Goal: Information Seeking & Learning: Learn about a topic

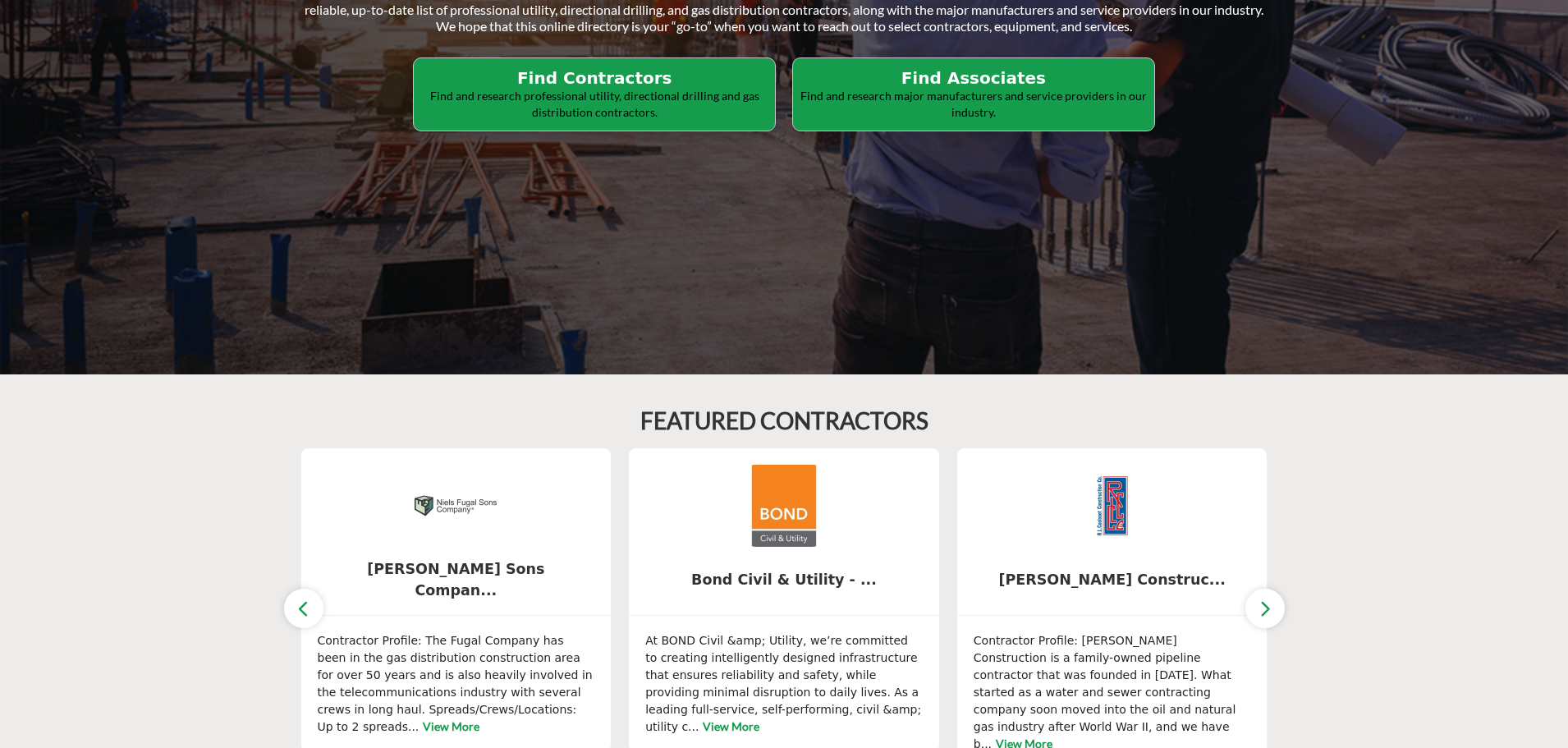
scroll to position [82, 0]
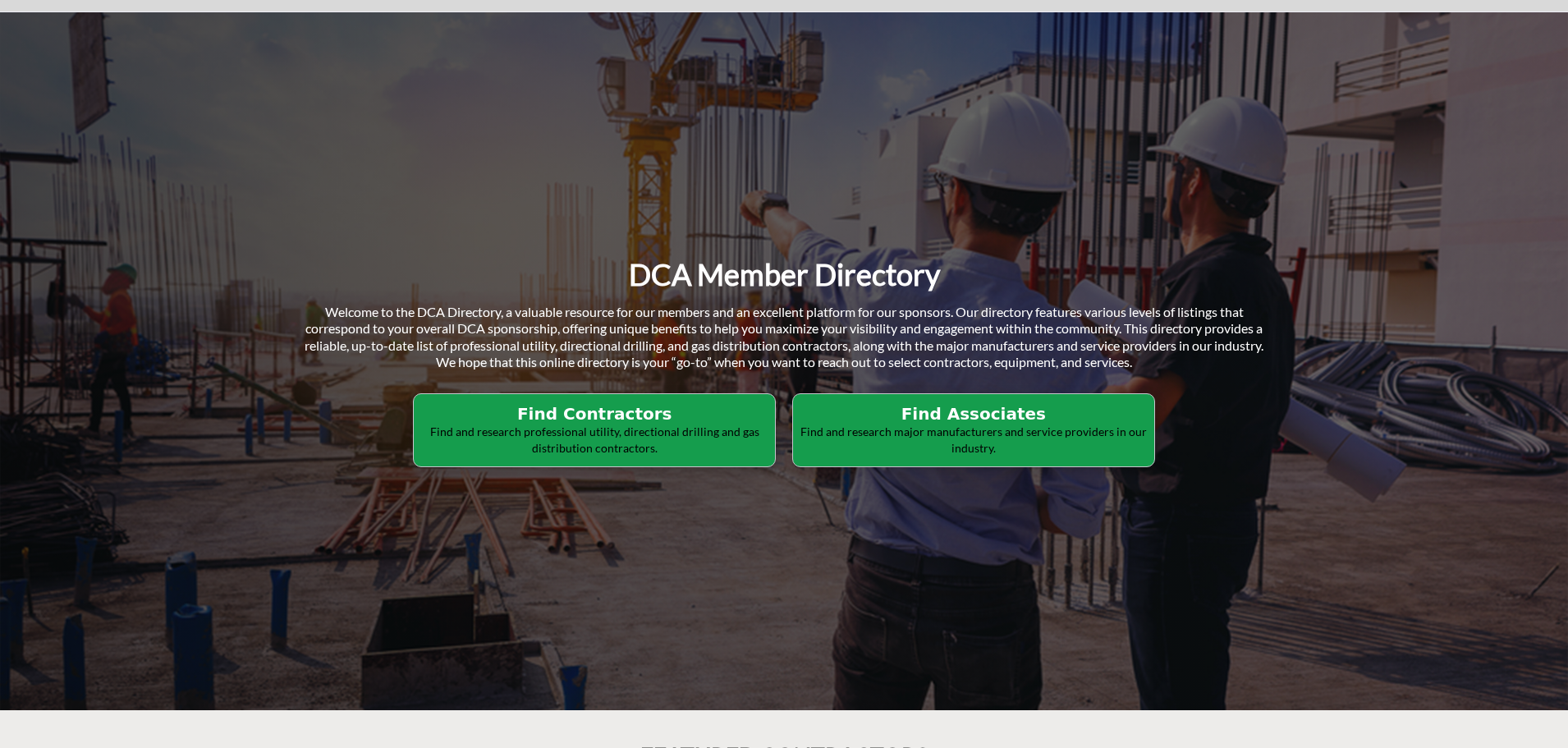
click at [627, 413] on h2 "Find Contractors" at bounding box center [594, 413] width 351 height 20
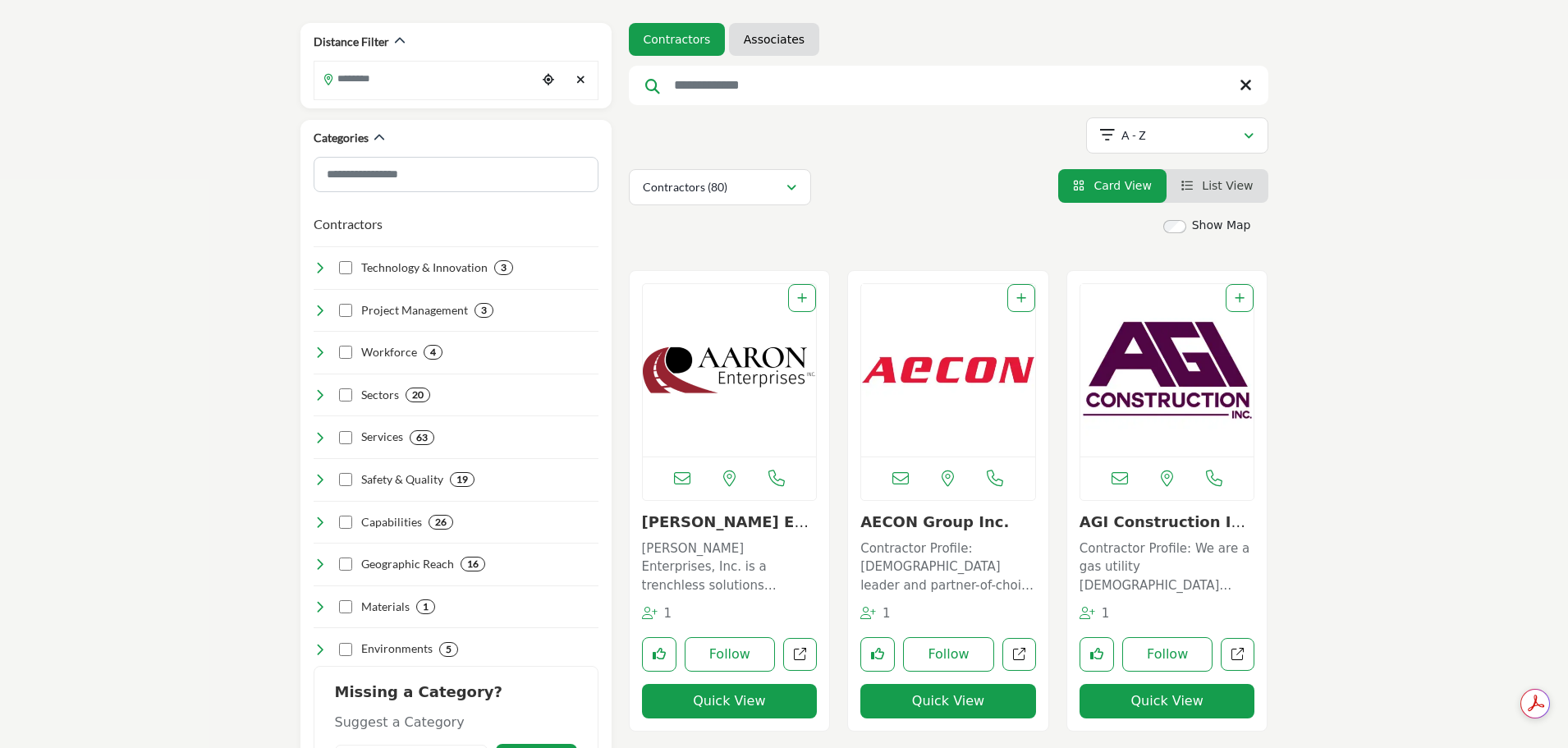
scroll to position [246, 0]
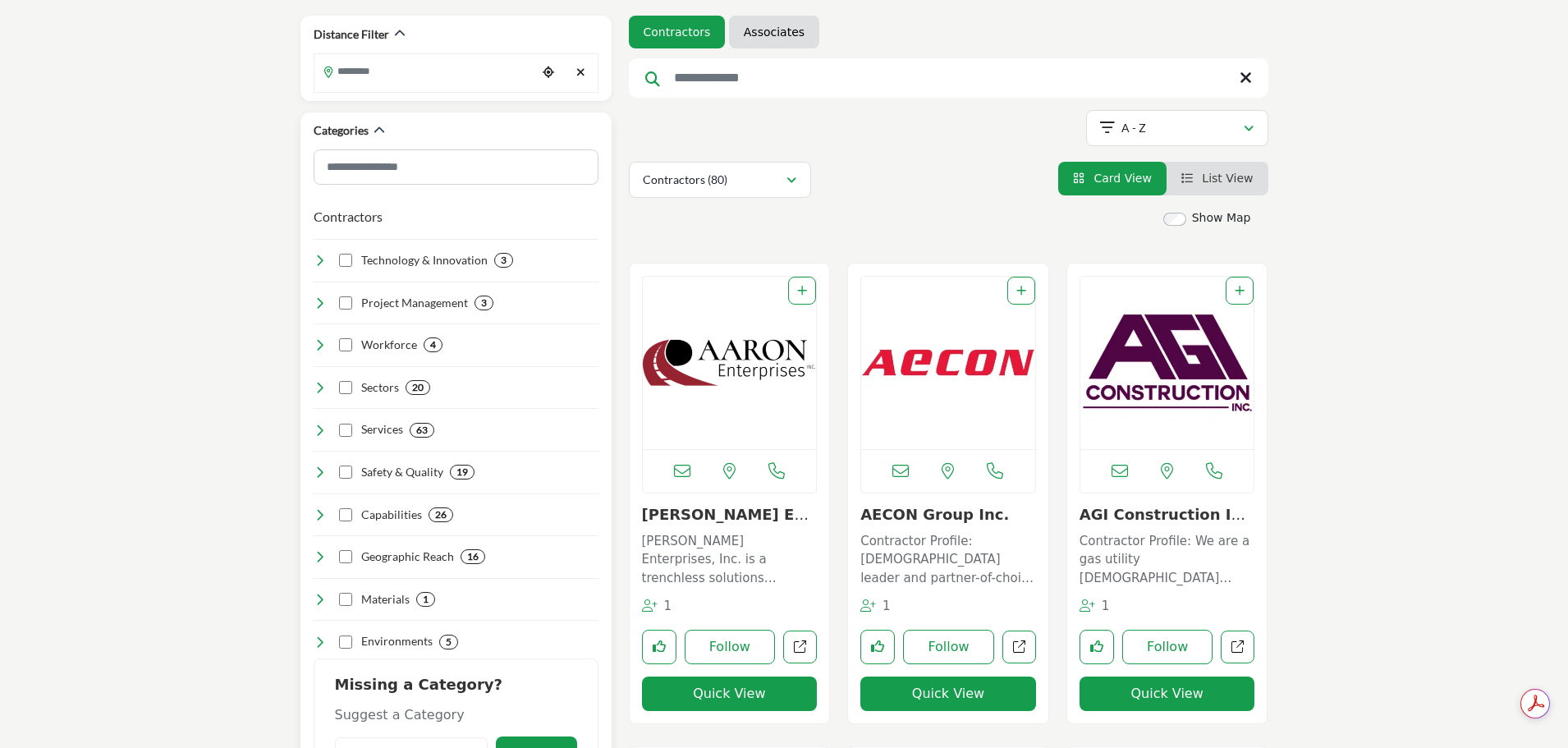
click at [315, 391] on icon at bounding box center [320, 387] width 13 height 13
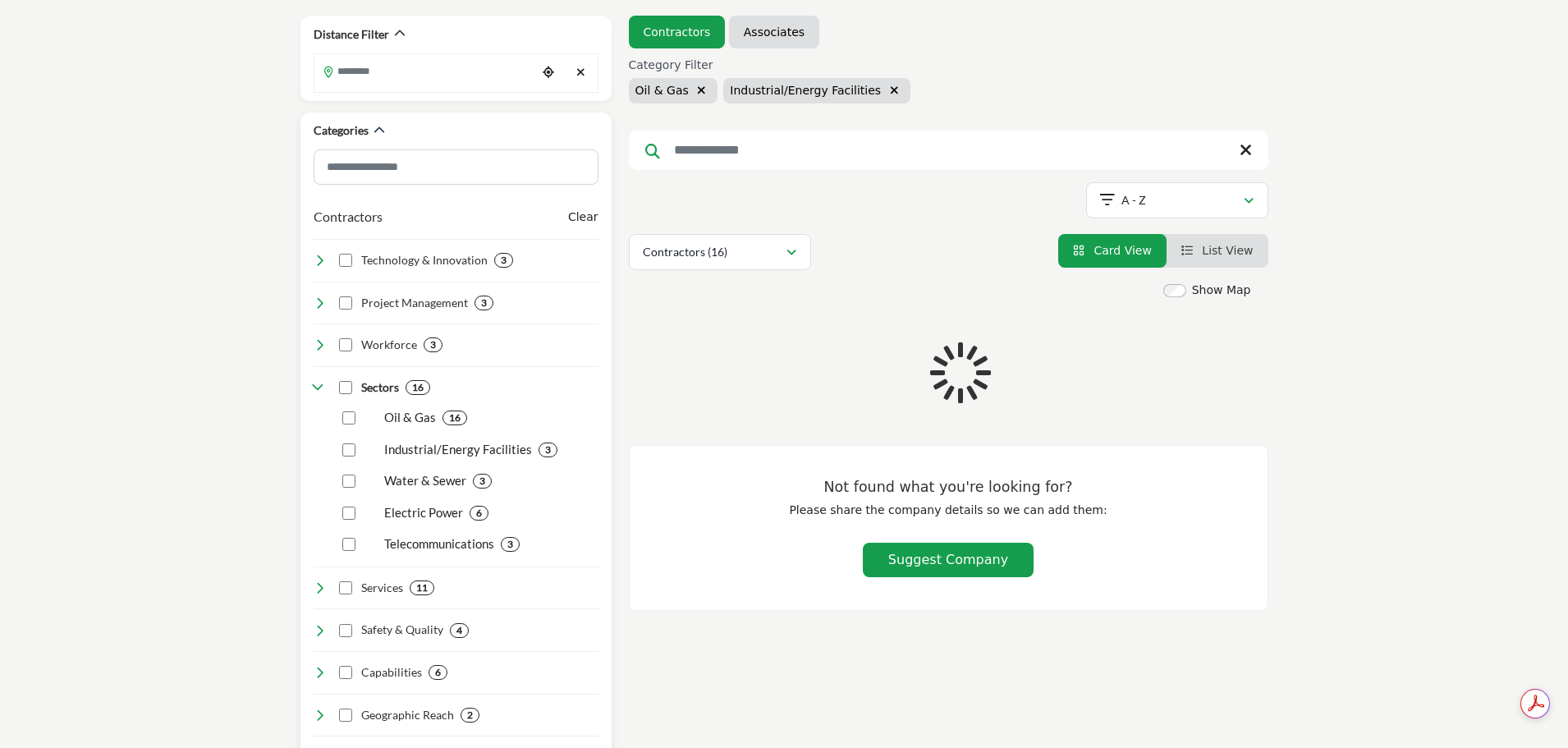
click at [350, 483] on div "Water & Sewer 3" at bounding box center [467, 475] width 262 height 32
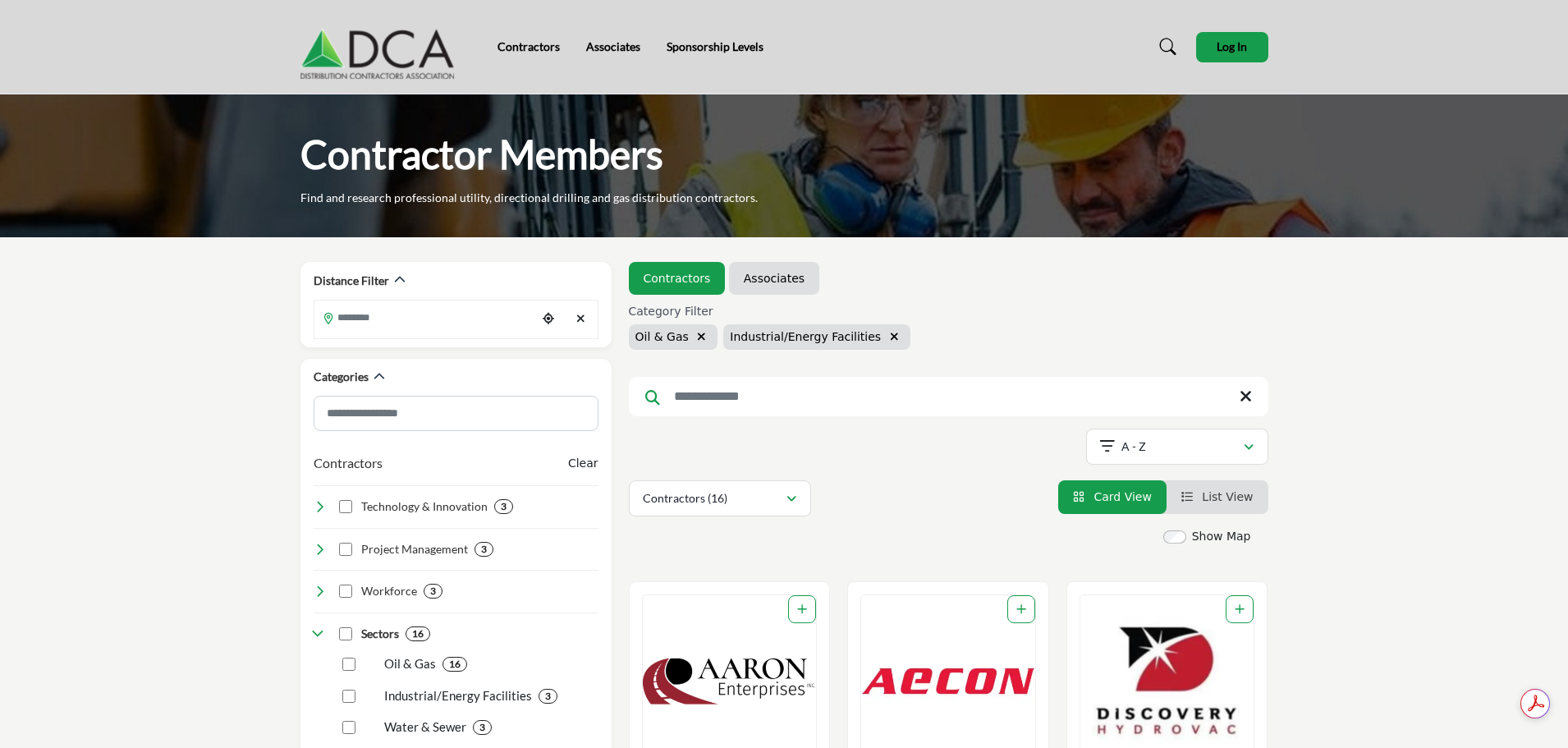
scroll to position [328, 0]
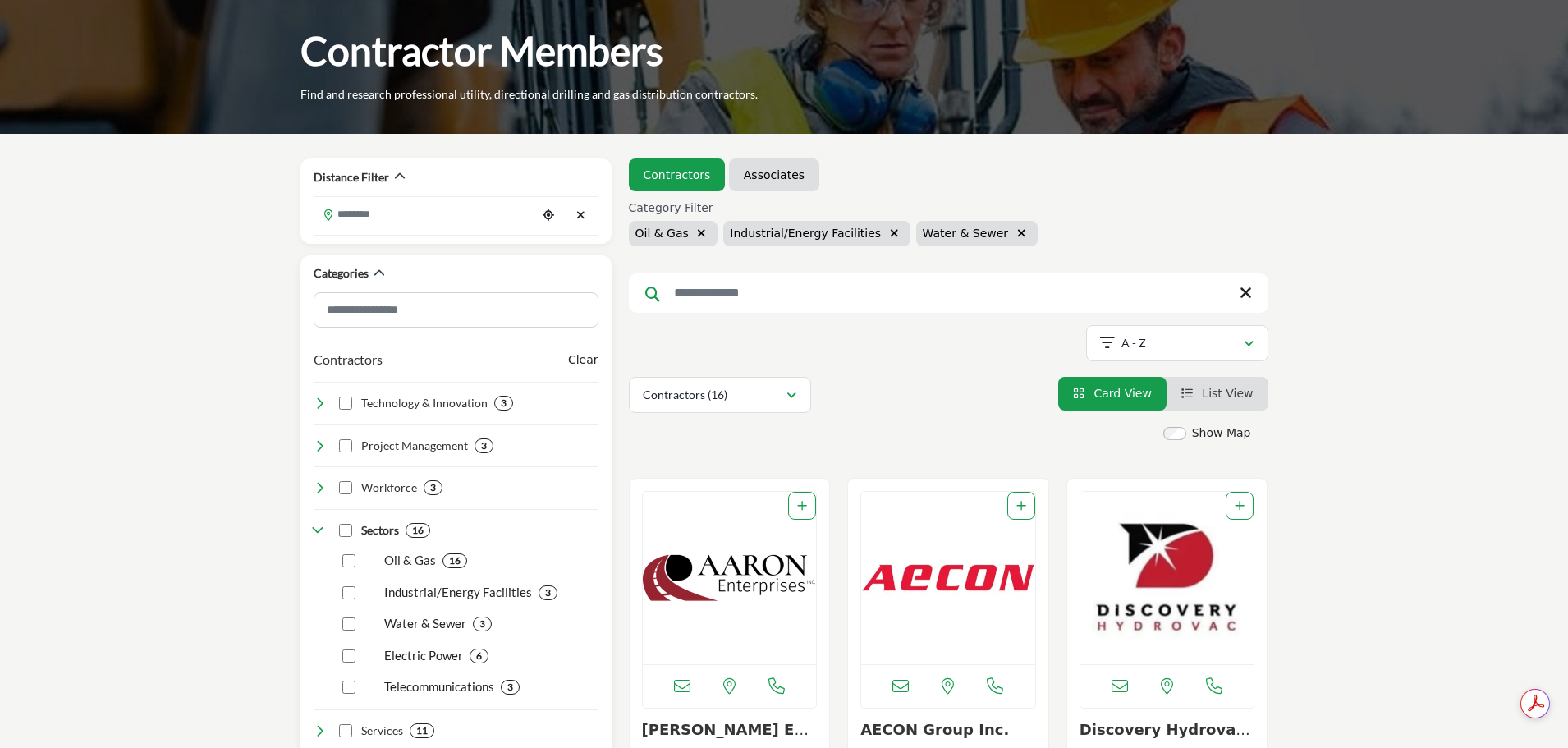
scroll to position [328, 0]
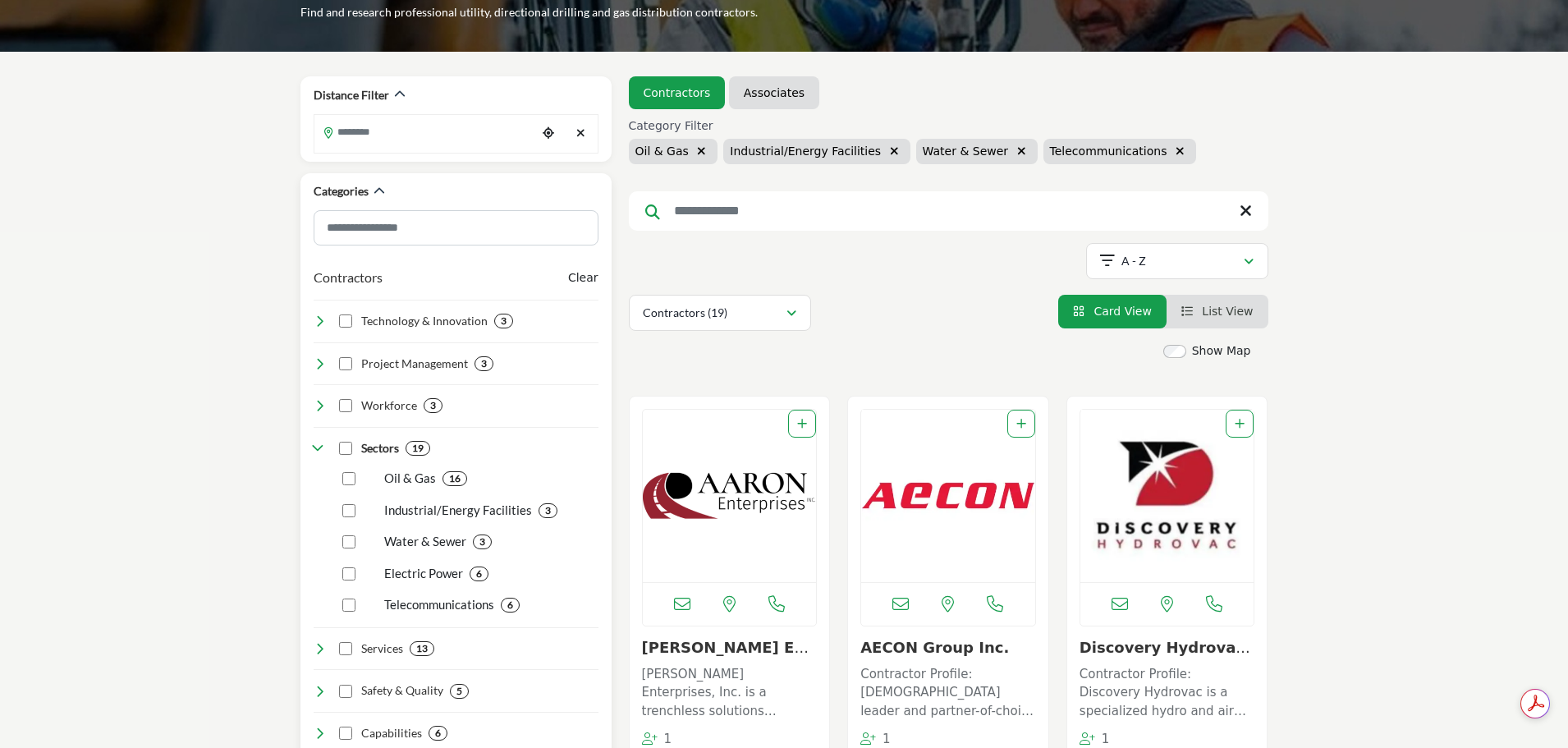
scroll to position [246, 0]
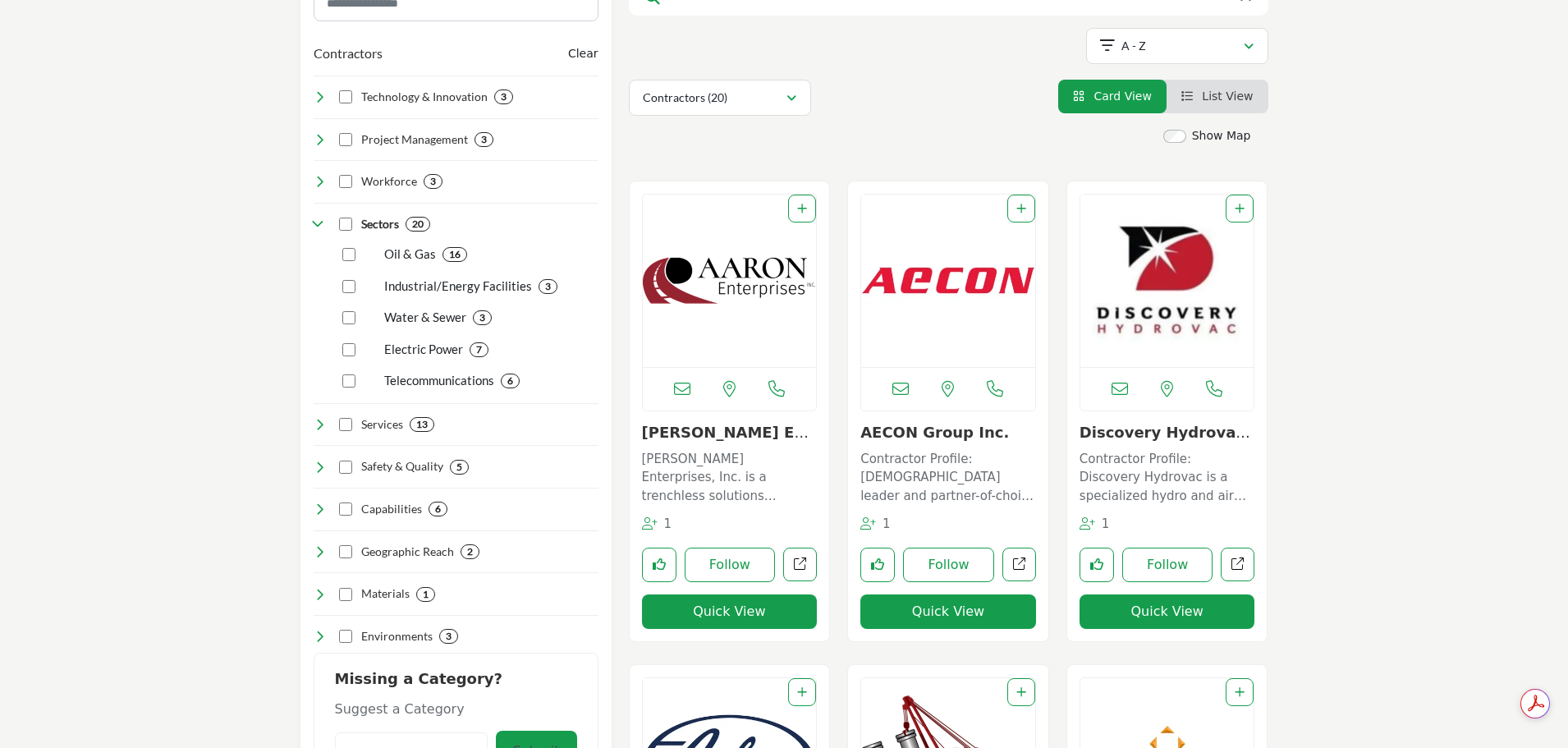
scroll to position [410, 0]
click at [325, 427] on icon at bounding box center [320, 423] width 13 height 13
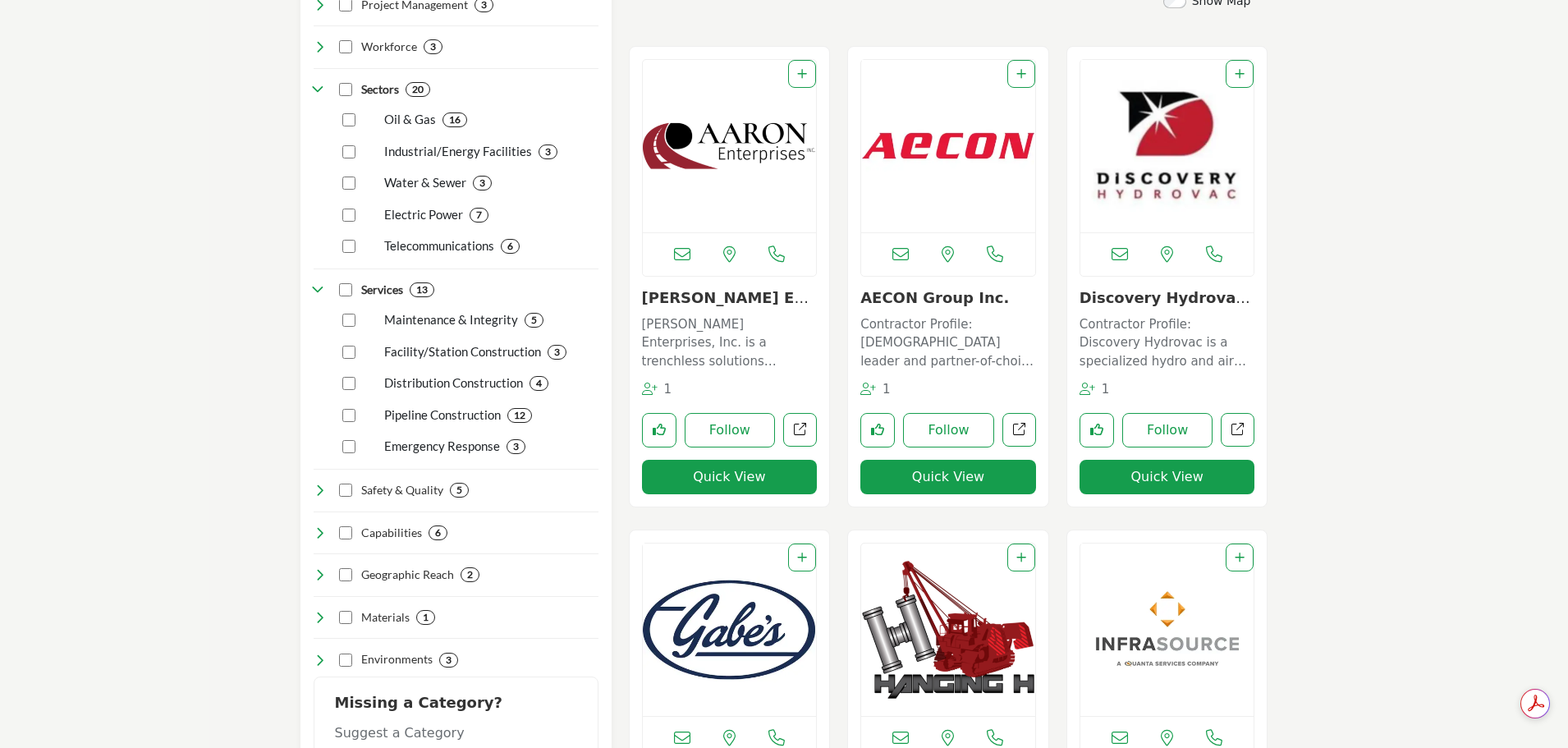
scroll to position [575, 0]
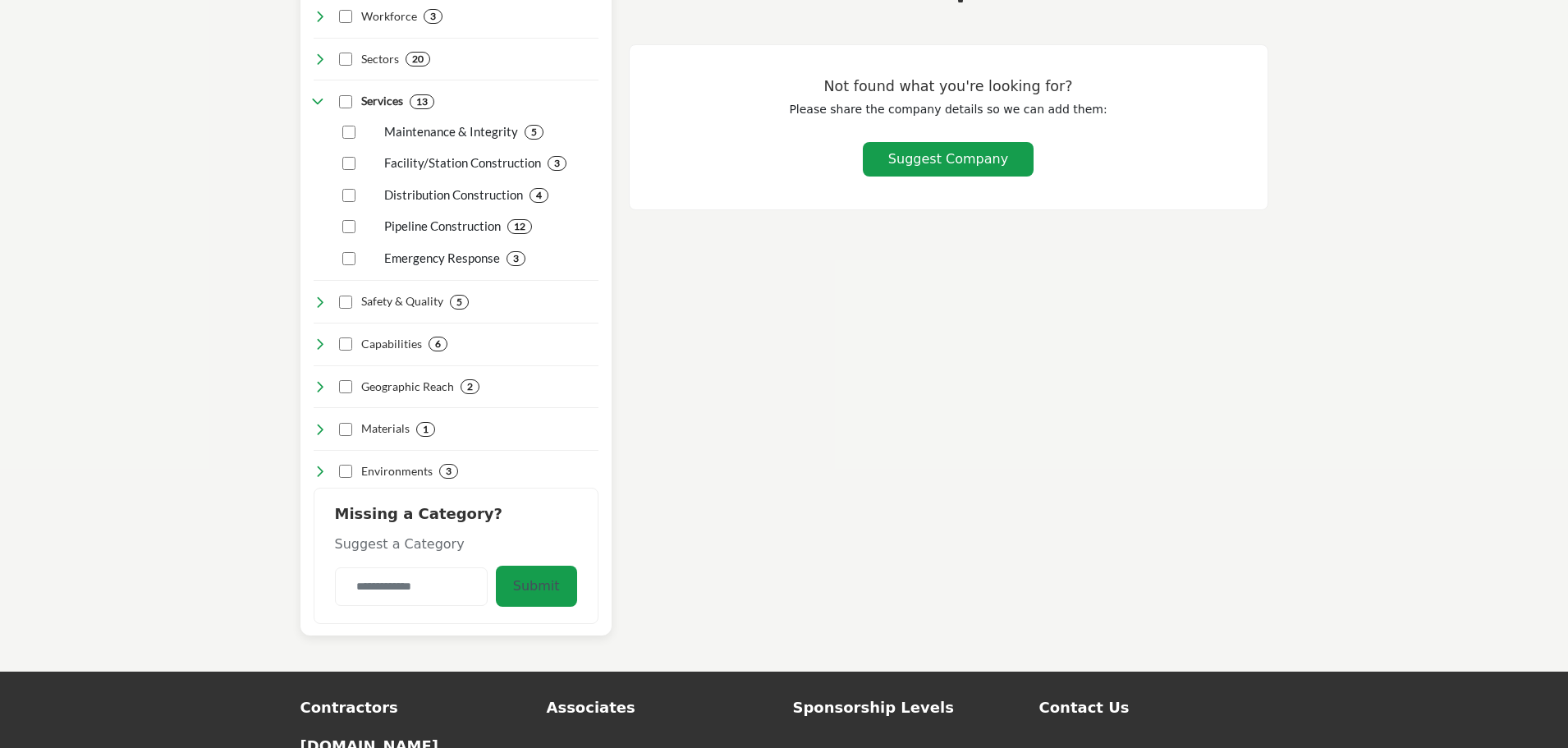
scroll to position [574, 0]
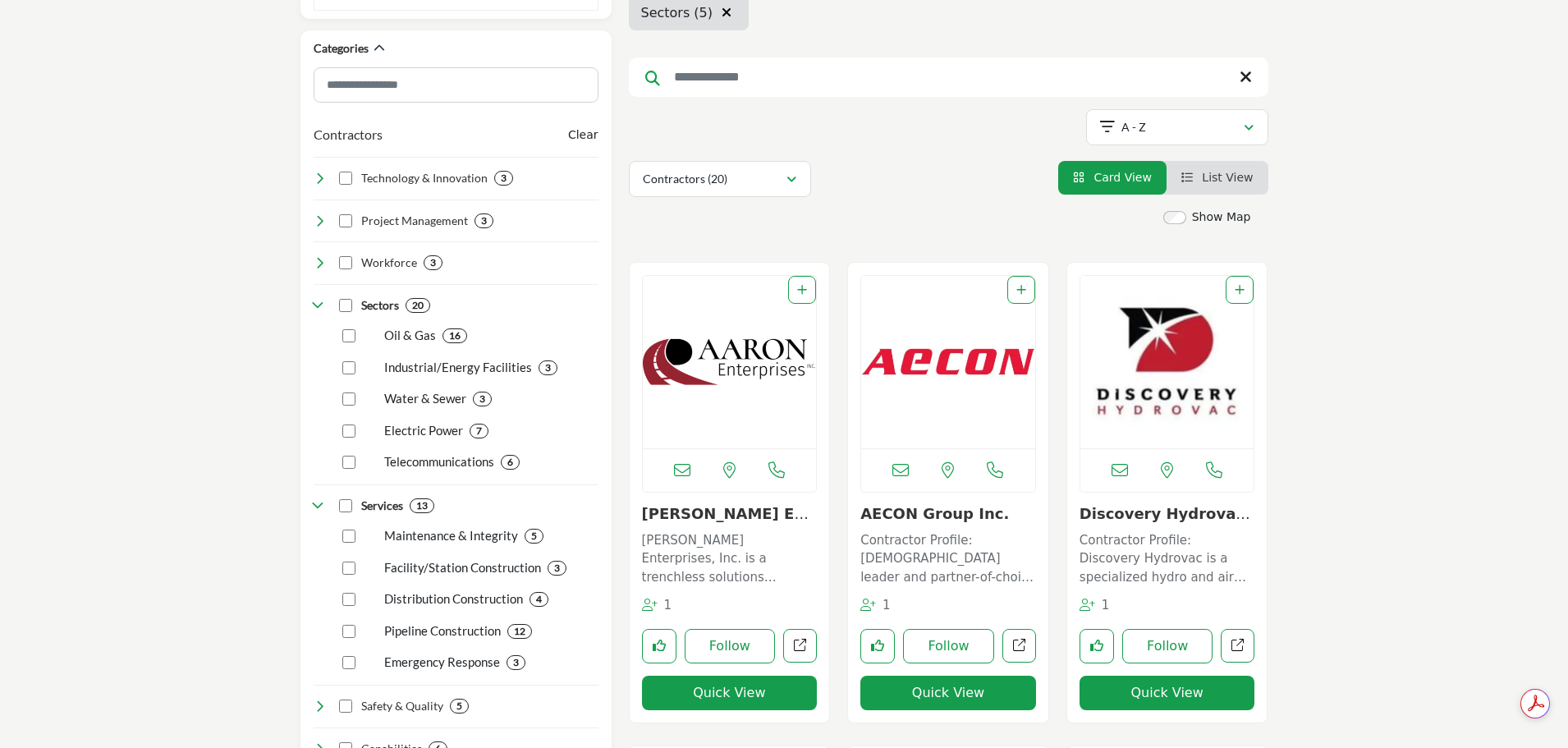
click at [1211, 187] on li "List View" at bounding box center [1218, 178] width 102 height 34
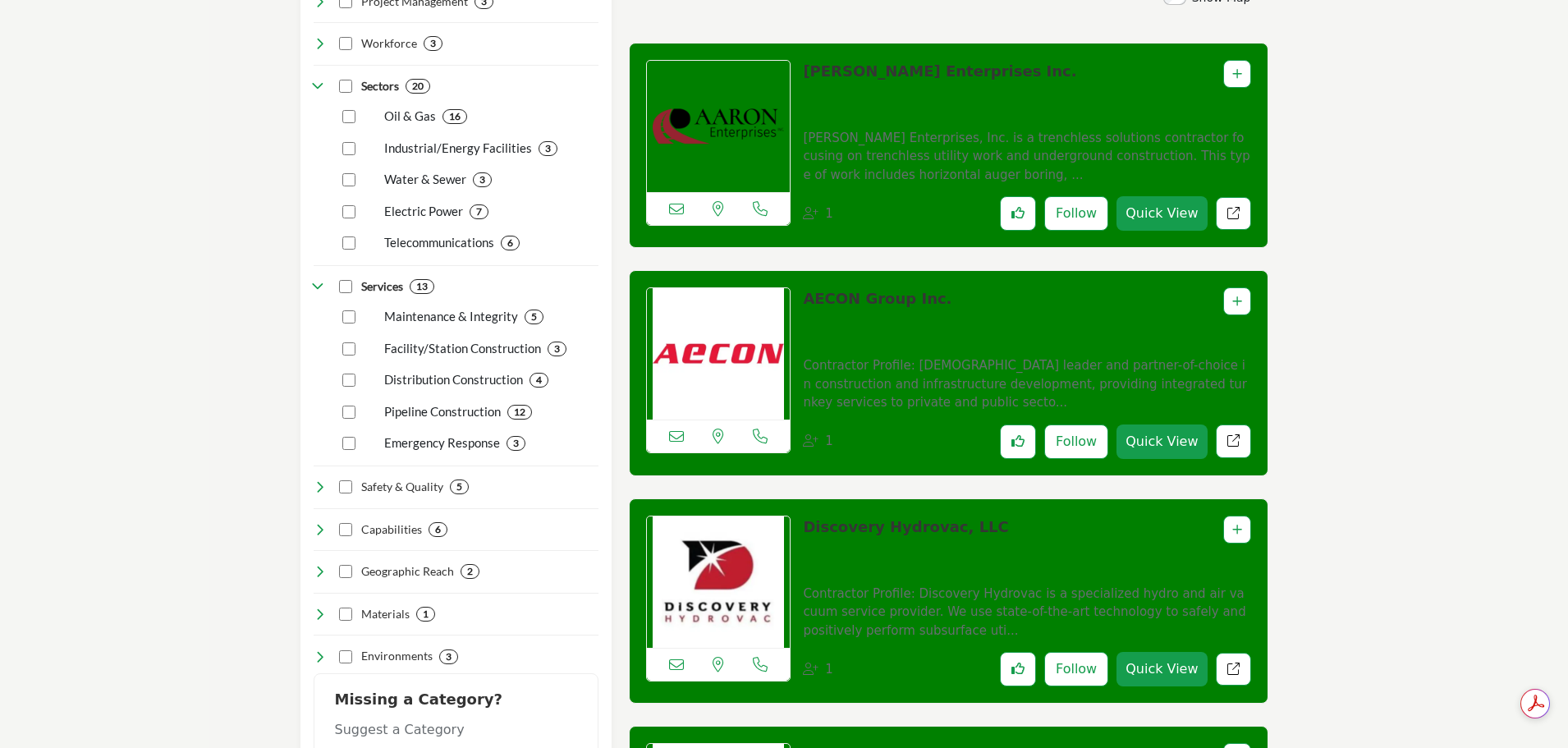
scroll to position [575, 0]
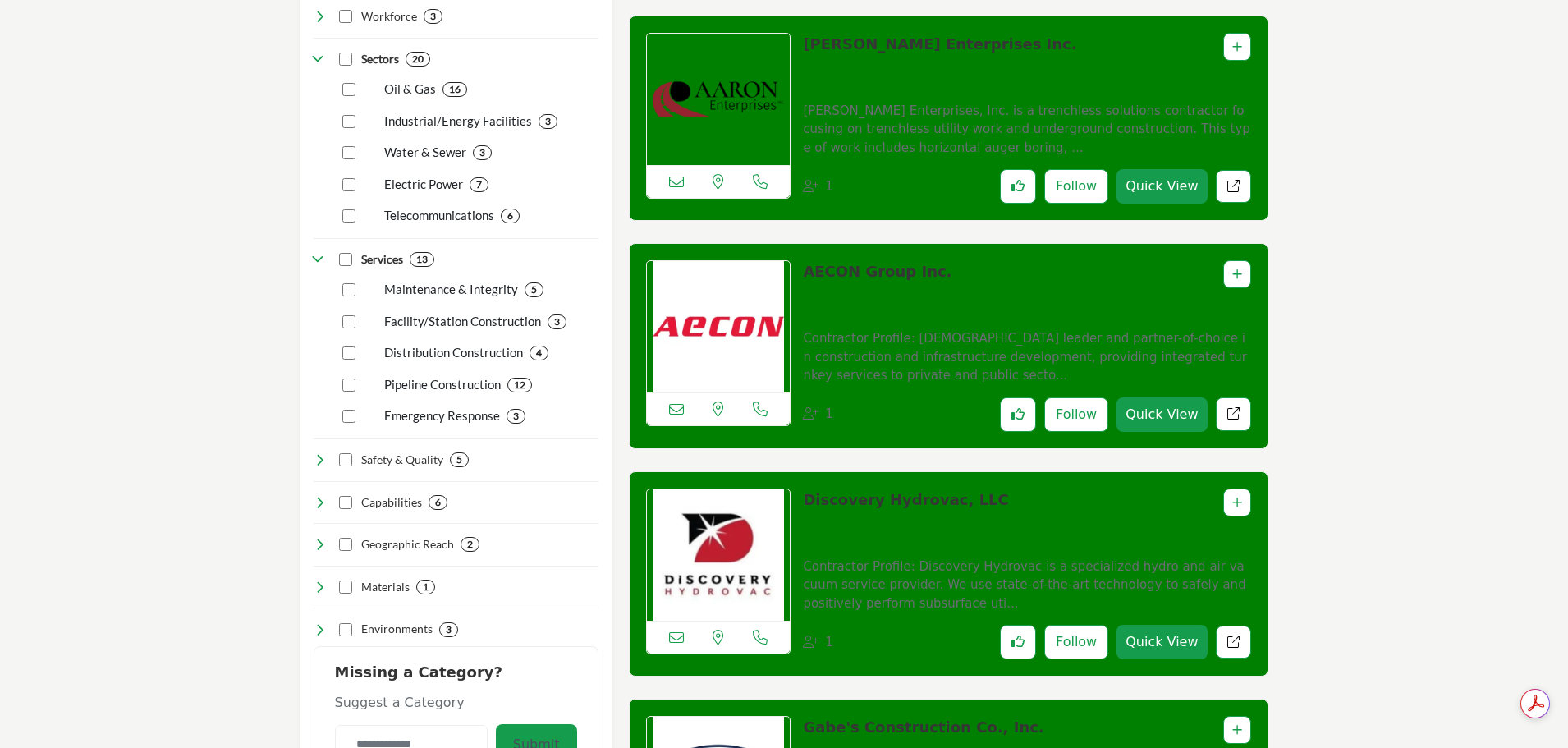
click at [1015, 323] on link "Contractor Profile: [DEMOGRAPHIC_DATA] leader and partner-of-choice in construc…" at bounding box center [1027, 352] width 448 height 65
drag, startPoint x: 1015, startPoint y: 323, endPoint x: 1348, endPoint y: 381, distance: 338.0
click at [1212, 366] on link "Contractor Profile: [DEMOGRAPHIC_DATA] leader and partner-of-choice in construc…" at bounding box center [1027, 352] width 448 height 65
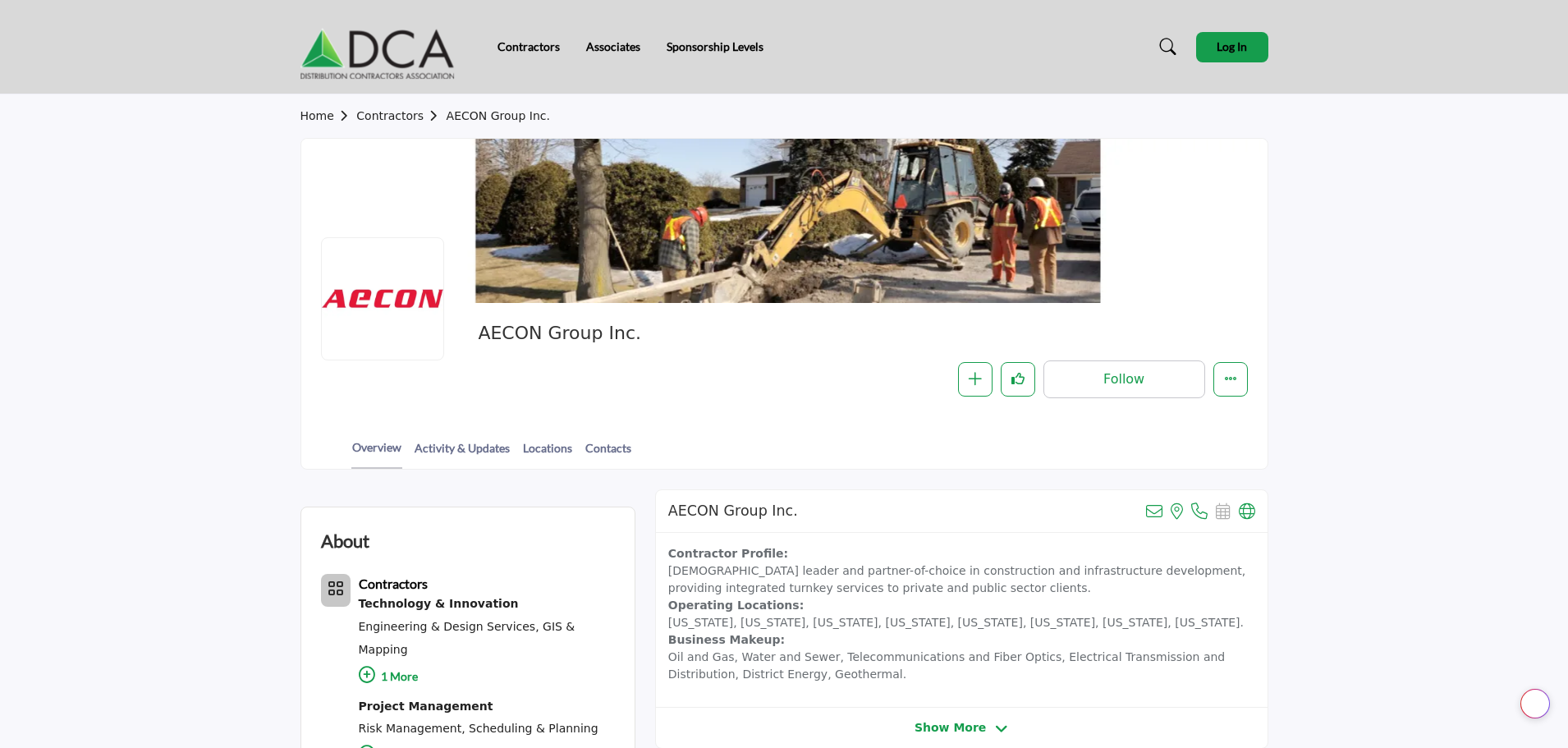
click at [202, 343] on section "Home Contractors AECON Group Inc. AECON Group Inc. Follow Following Message Rec…" at bounding box center [784, 282] width 1568 height 375
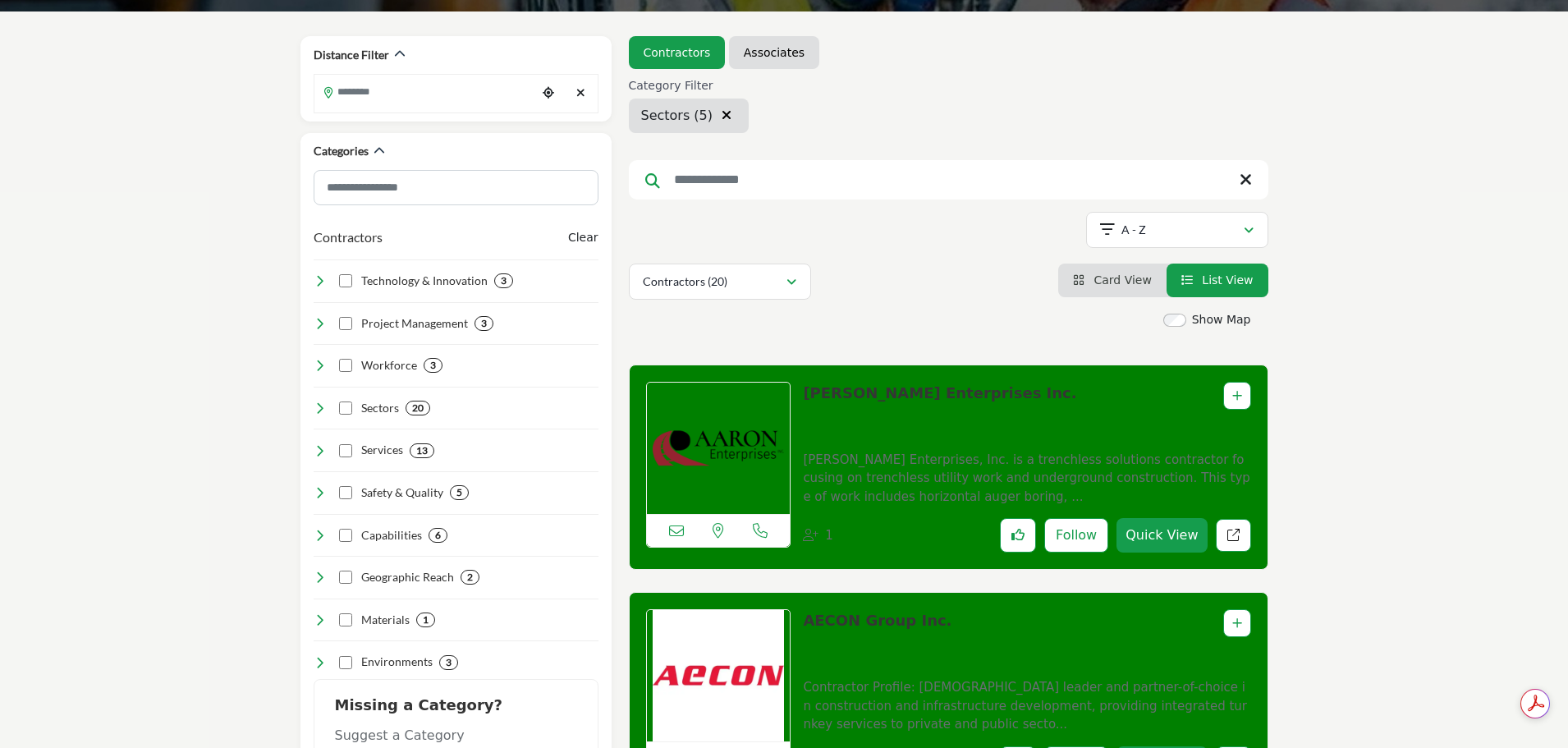
scroll to position [328, 0]
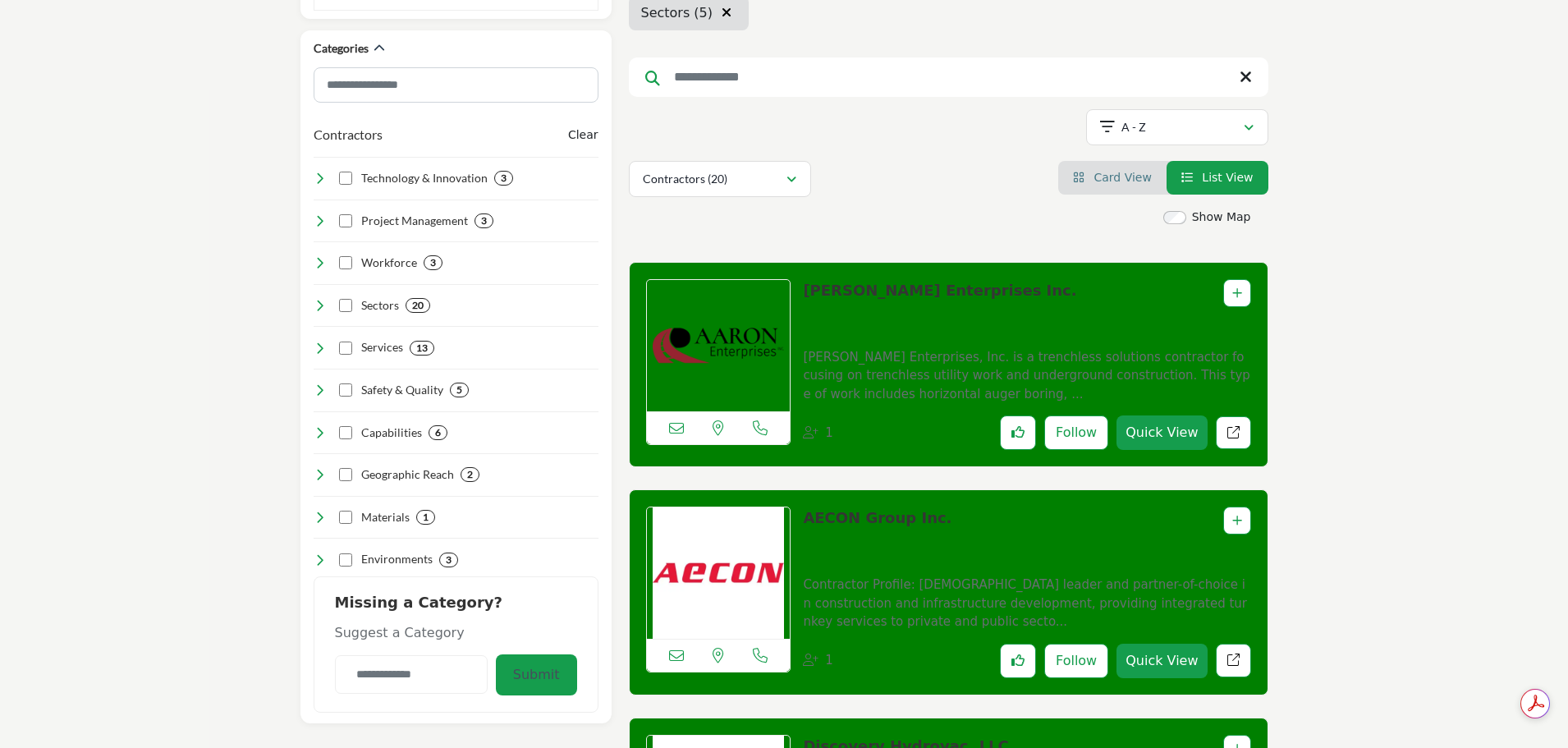
click at [1140, 183] on span "Card View" at bounding box center [1122, 176] width 58 height 13
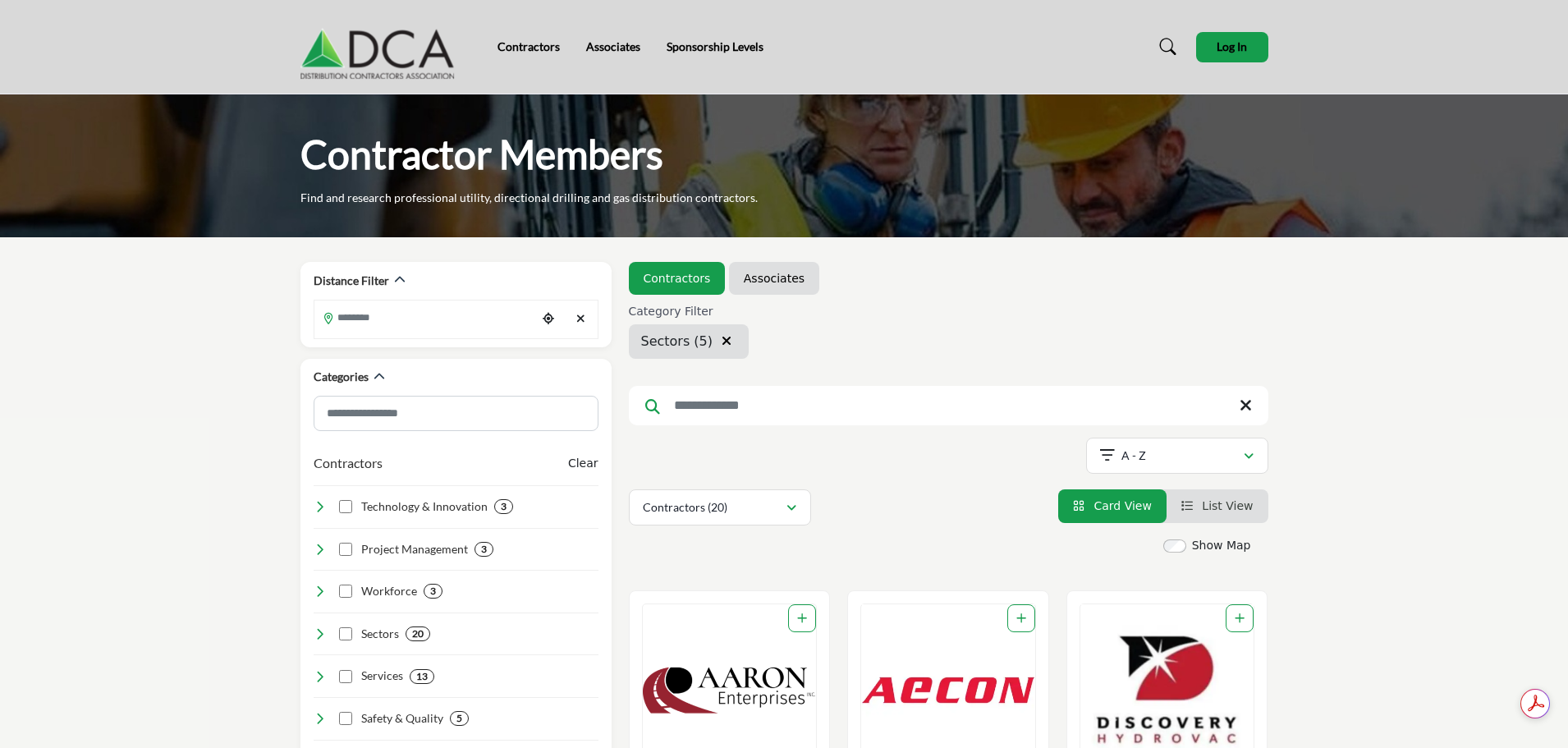
click at [722, 340] on icon "button" at bounding box center [727, 340] width 10 height 13
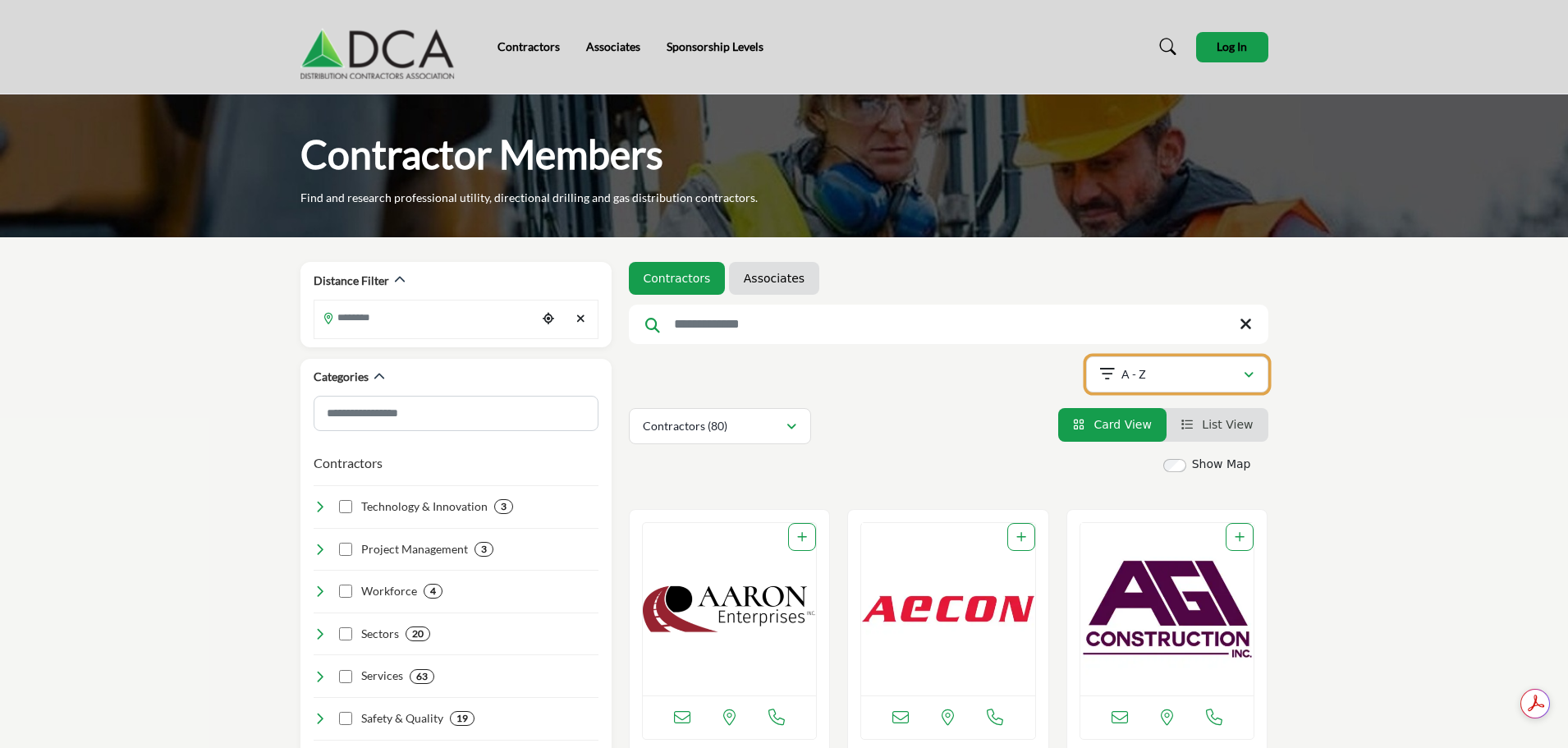
click at [1170, 372] on div "A - Z" at bounding box center [1171, 374] width 142 height 20
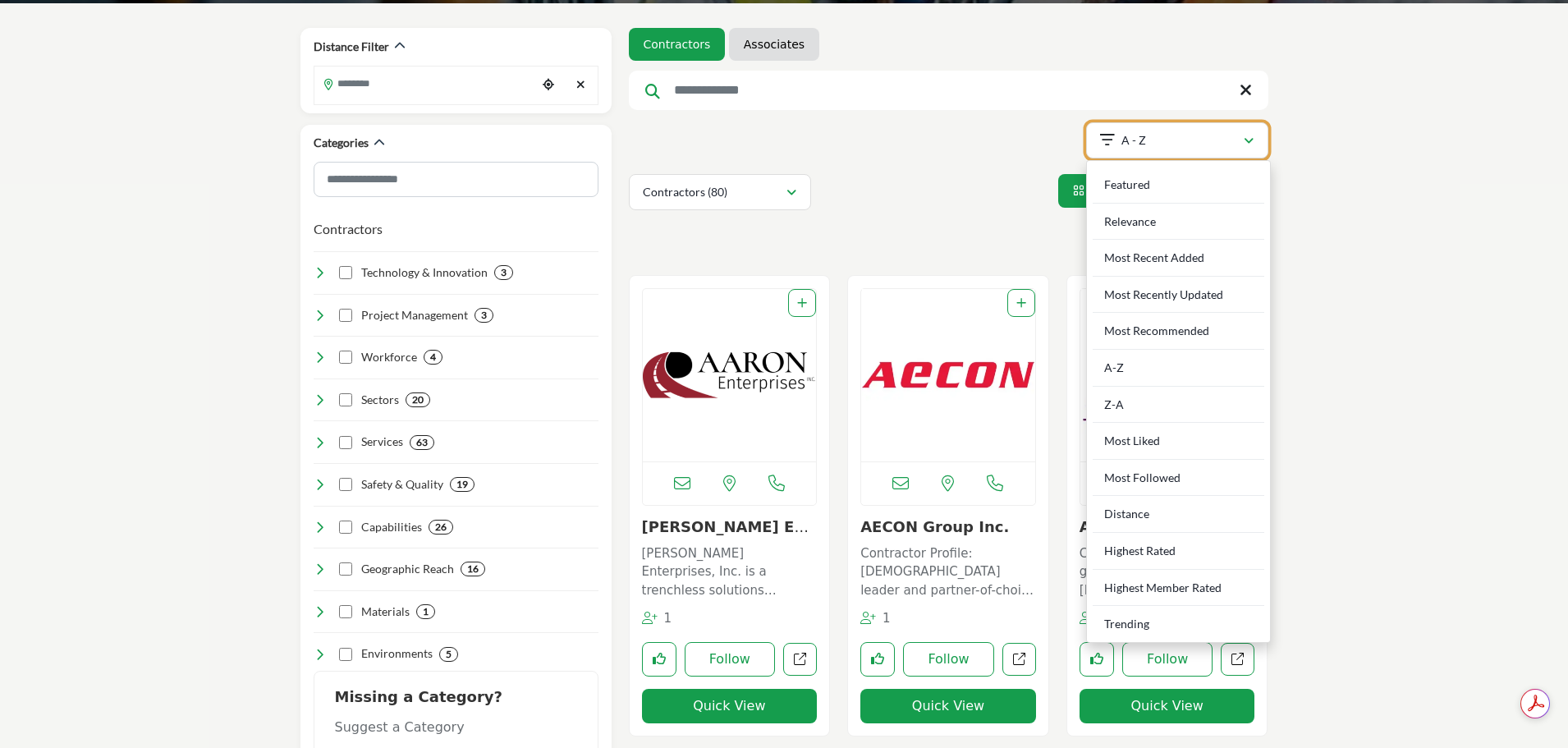
scroll to position [246, 0]
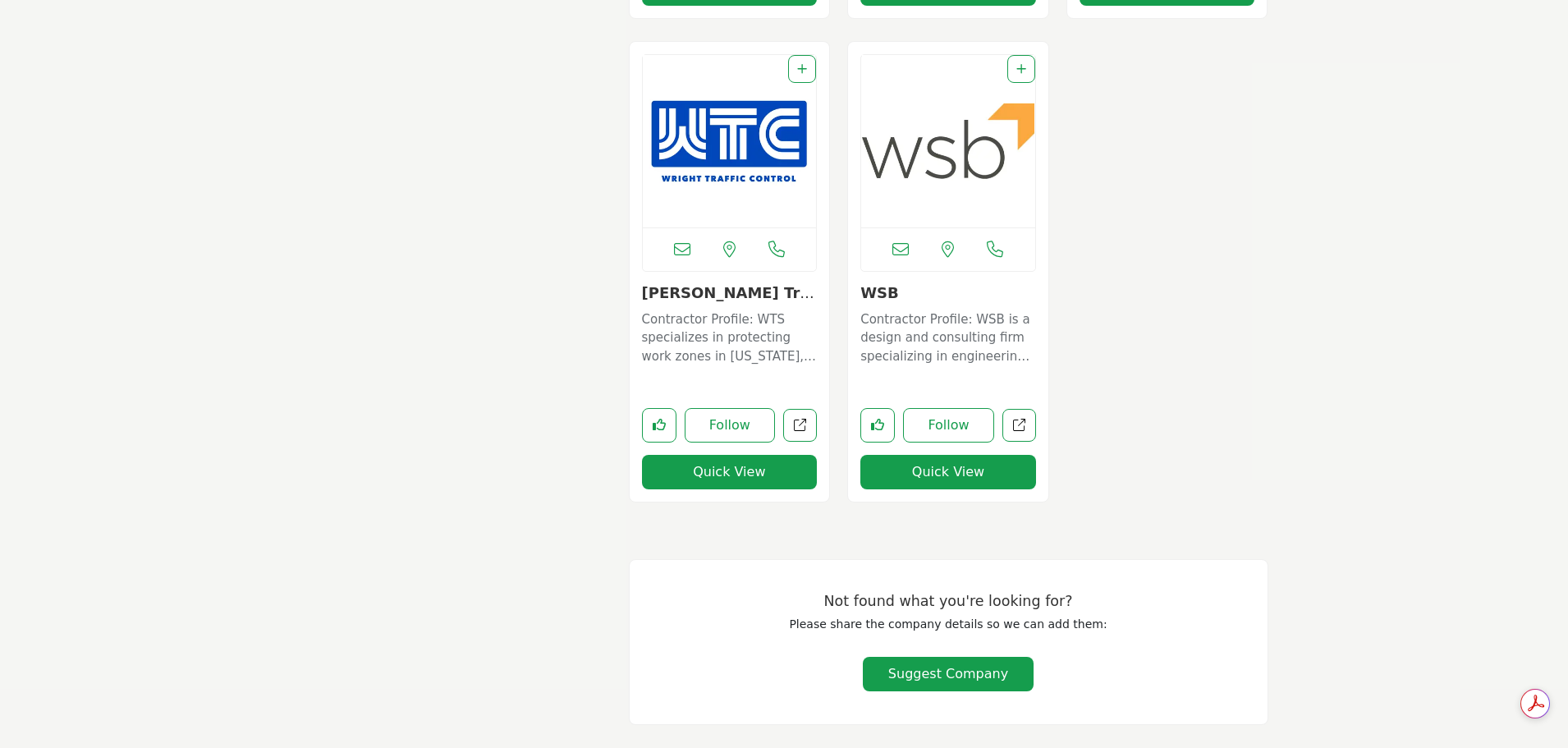
scroll to position [13027, 0]
